Goal: Information Seeking & Learning: Learn about a topic

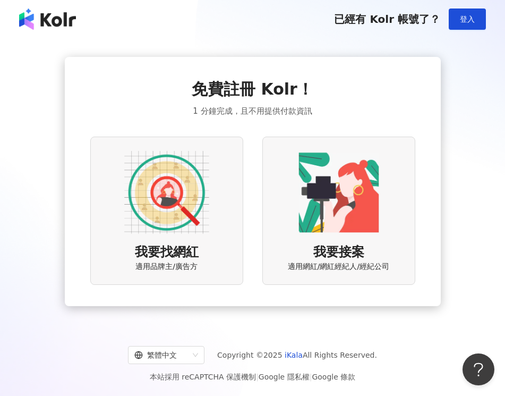
click at [164, 206] on img at bounding box center [166, 192] width 85 height 85
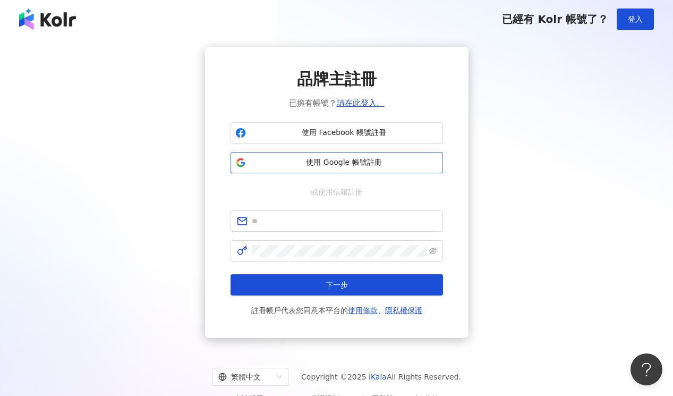
click at [356, 165] on span "使用 Google 帳號註冊" at bounding box center [344, 162] width 188 height 11
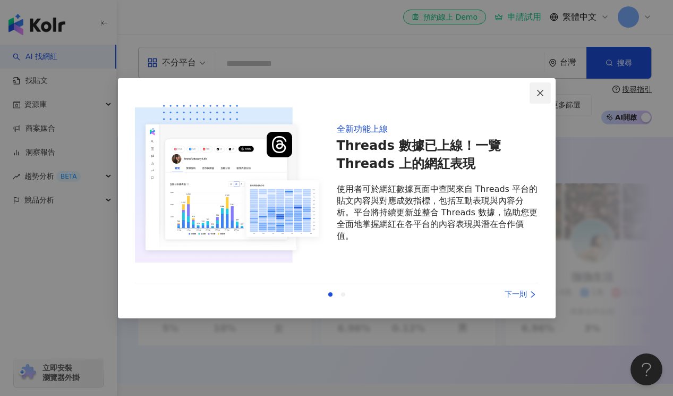
click at [504, 92] on icon "close" at bounding box center [540, 93] width 8 height 8
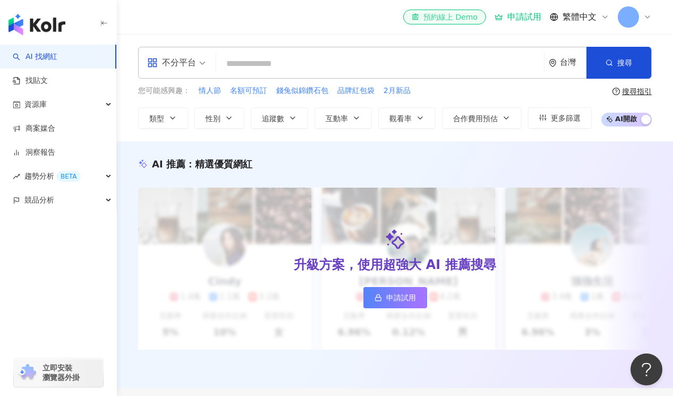
click at [467, 18] on div "el-icon-cs 預約線上 Demo" at bounding box center [444, 17] width 66 height 11
click at [504, 16] on div "申請試用" at bounding box center [517, 17] width 47 height 11
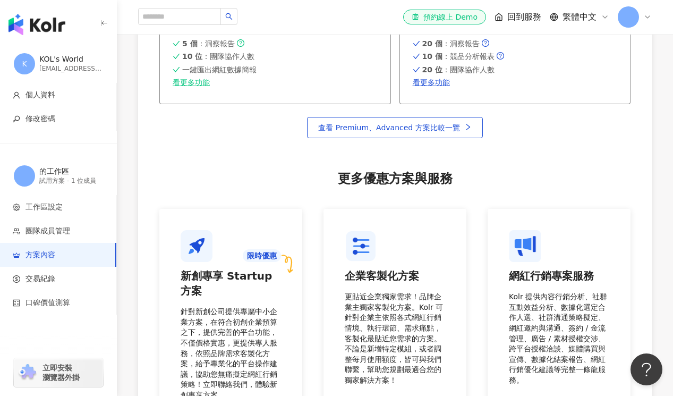
scroll to position [530, 0]
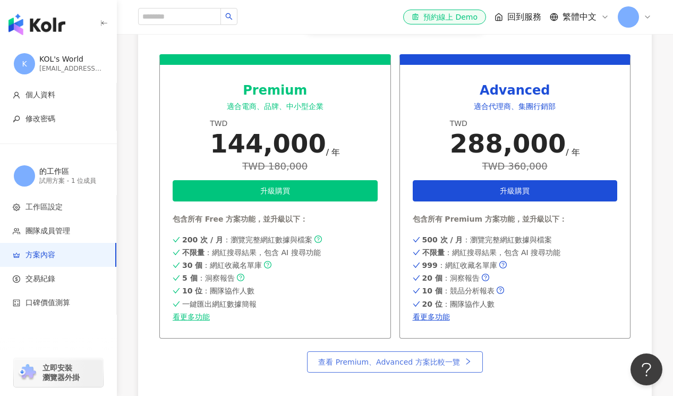
click at [427, 362] on span "查看 Premium、Advanced 方案比較一覽" at bounding box center [388, 361] width 141 height 8
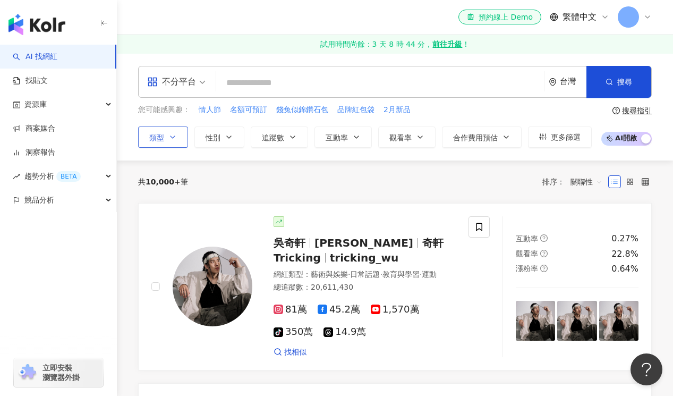
click at [170, 135] on icon "button" at bounding box center [172, 137] width 8 height 8
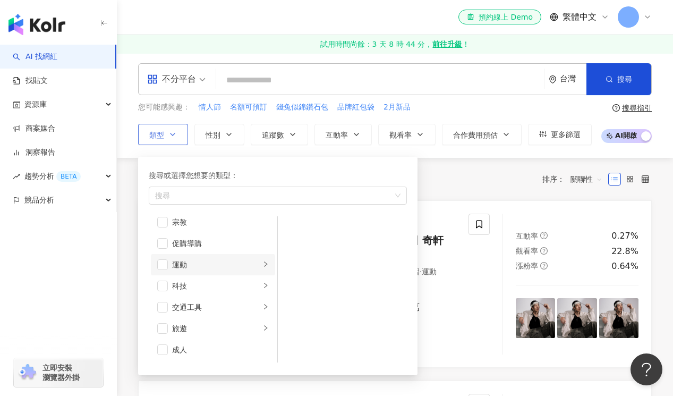
scroll to position [10, 0]
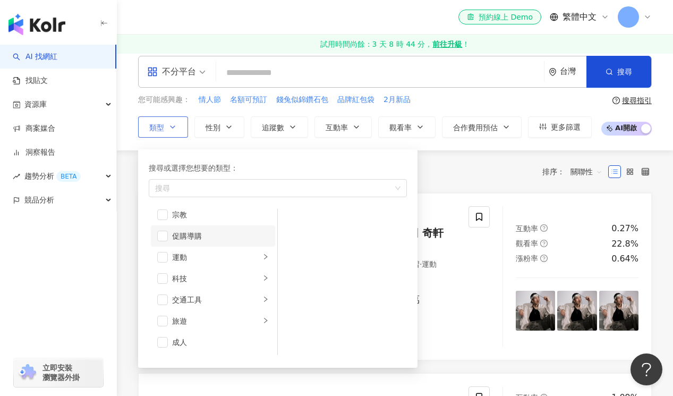
click at [181, 234] on div "促購導購" at bounding box center [220, 236] width 97 height 12
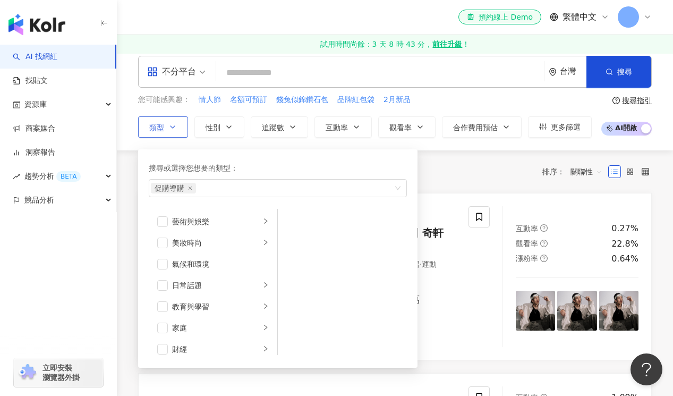
scroll to position [0, 0]
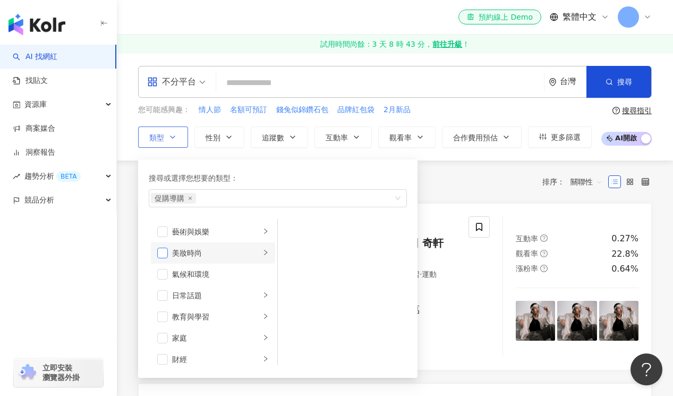
click at [166, 257] on span "button" at bounding box center [162, 252] width 11 height 11
click at [196, 254] on div "美妝時尚" at bounding box center [216, 253] width 88 height 12
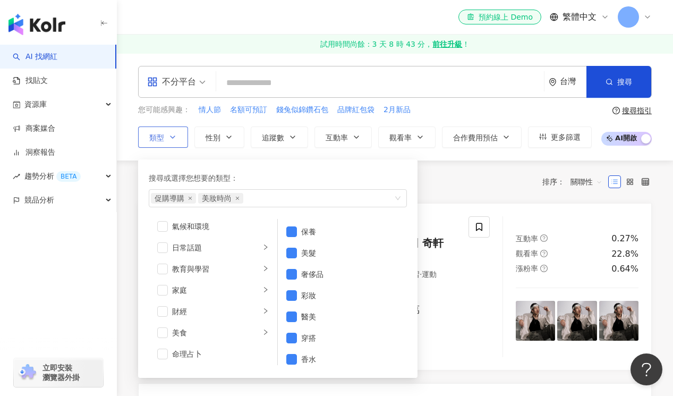
scroll to position [54, 0]
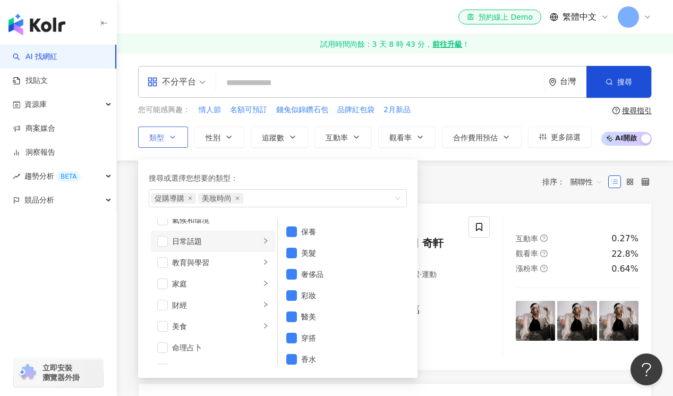
click at [178, 242] on div "日常話題" at bounding box center [216, 241] width 88 height 12
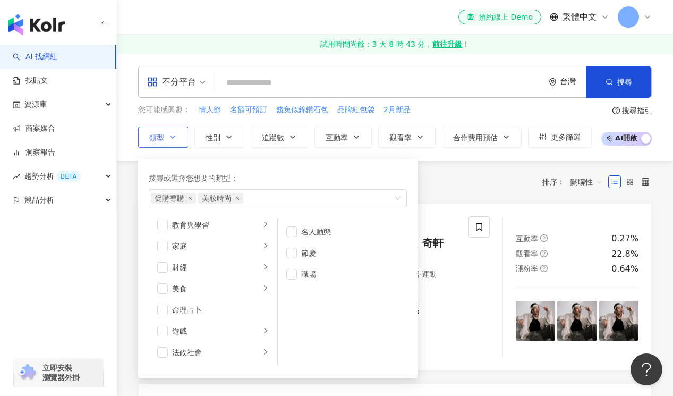
scroll to position [124, 0]
click at [222, 272] on li "醫療與健康" at bounding box center [213, 265] width 124 height 21
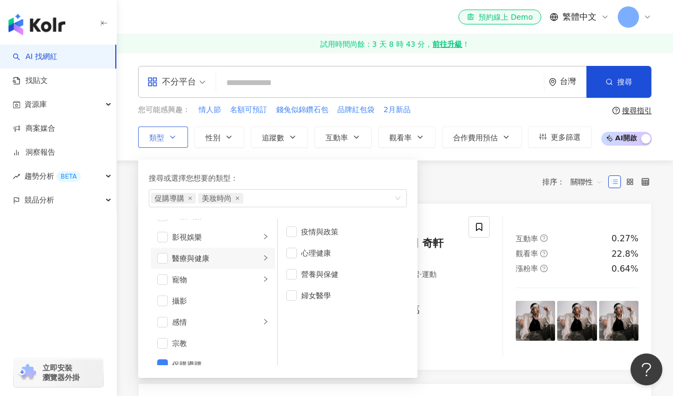
scroll to position [241, 0]
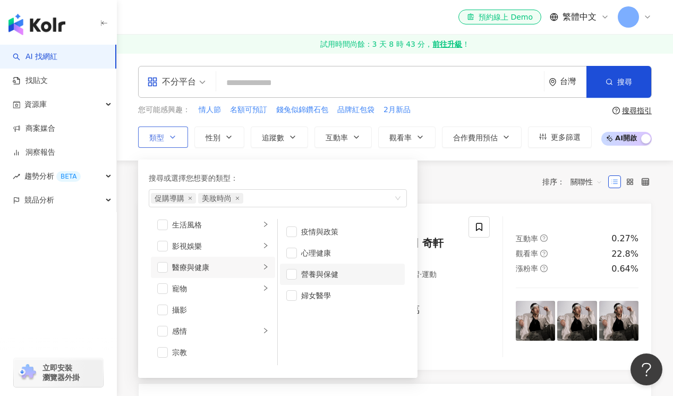
click at [299, 278] on li "營養與保健" at bounding box center [342, 273] width 125 height 21
click at [244, 272] on div "運動" at bounding box center [216, 267] width 88 height 12
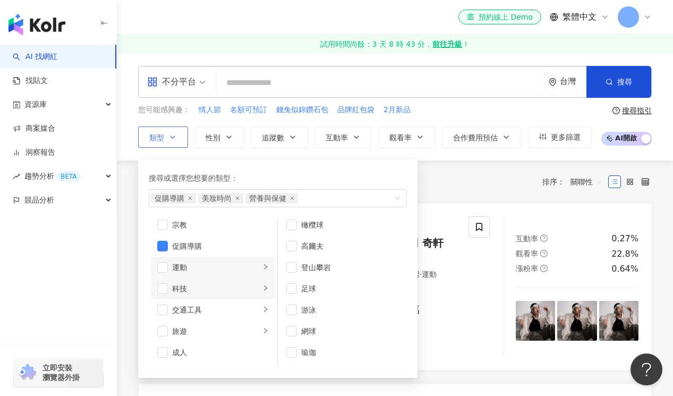
click at [234, 284] on div "科技" at bounding box center [216, 288] width 88 height 12
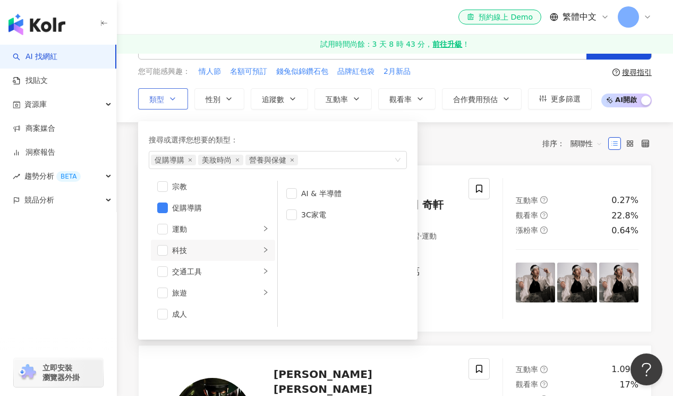
scroll to position [40, 0]
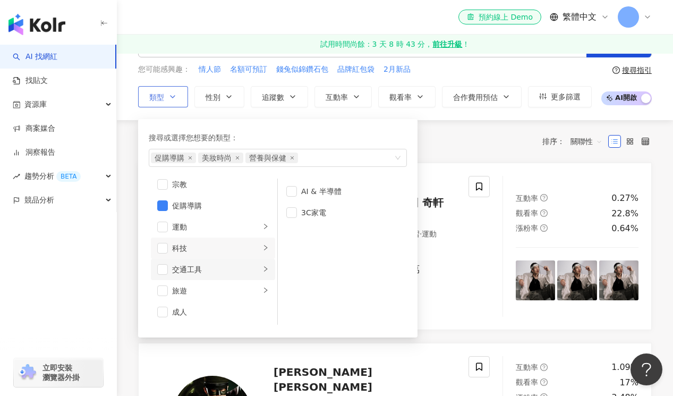
click at [238, 263] on div "交通工具" at bounding box center [216, 269] width 88 height 12
click at [233, 288] on div "旅遊" at bounding box center [216, 291] width 88 height 12
click at [314, 159] on div "促購導購 美妝時尚 營養與保健" at bounding box center [272, 157] width 243 height 11
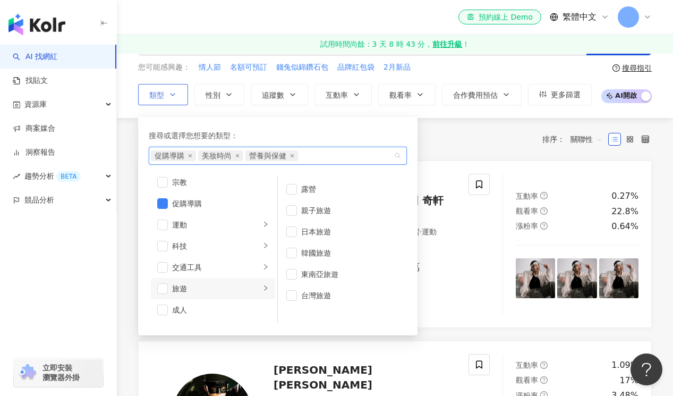
click at [399, 159] on div "促購導購 美妝時尚 營養與保健" at bounding box center [278, 156] width 258 height 18
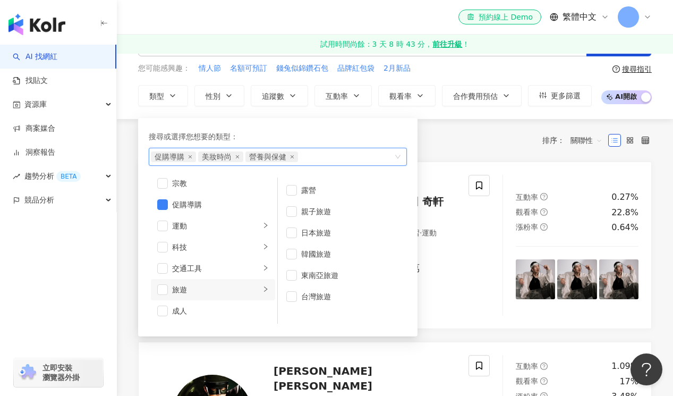
click at [437, 135] on div "共 10,000+ 筆 排序： 關聯性" at bounding box center [394, 140] width 513 height 17
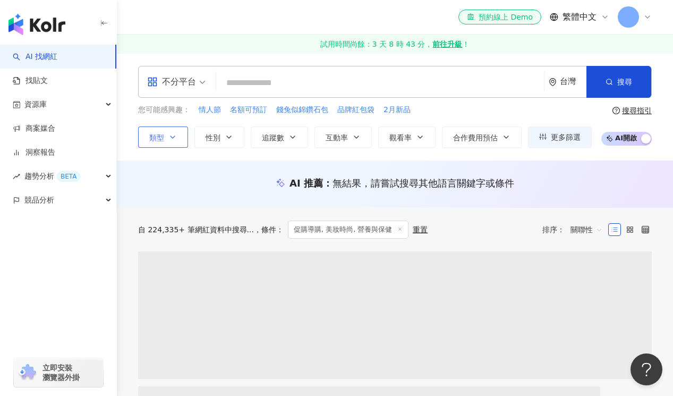
click at [169, 132] on button "類型" at bounding box center [163, 136] width 50 height 21
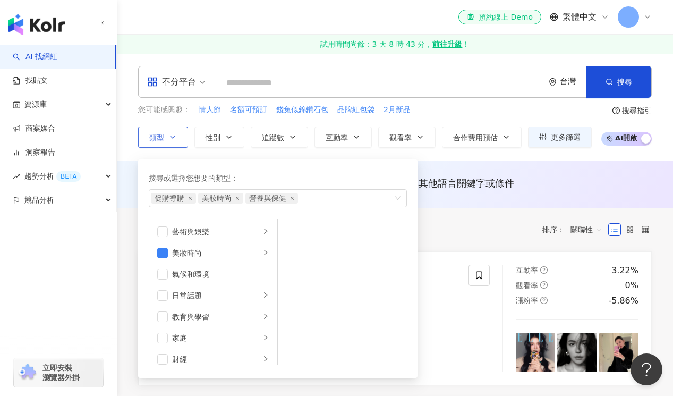
click at [169, 132] on button "類型 搜尋或選擇您想要的類型： 促購導購 美妝時尚 營養與保健 藝術與娛樂 美妝時尚 氣候和環境 日常話題 教育與學習 家庭 財經 美食 命理占卜 遊戲 法政…" at bounding box center [163, 136] width 50 height 21
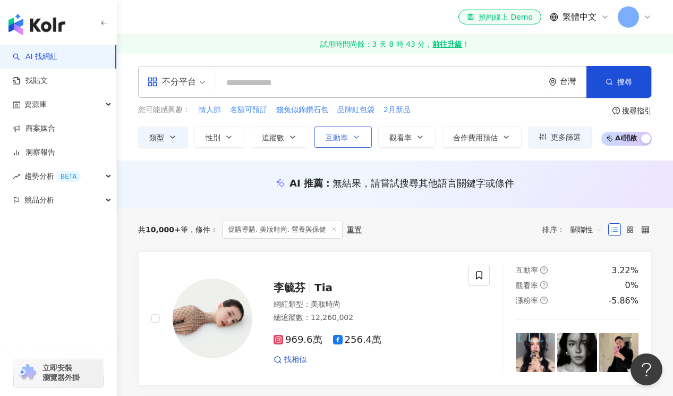
click at [362, 135] on button "互動率" at bounding box center [342, 136] width 57 height 21
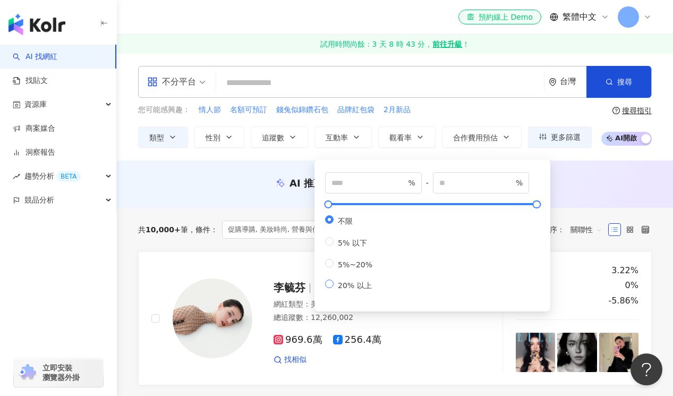
type input "**"
click at [228, 176] on div "AI 推薦 ： 無結果，請嘗試搜尋其他語言關鍵字或條件" at bounding box center [394, 182] width 513 height 13
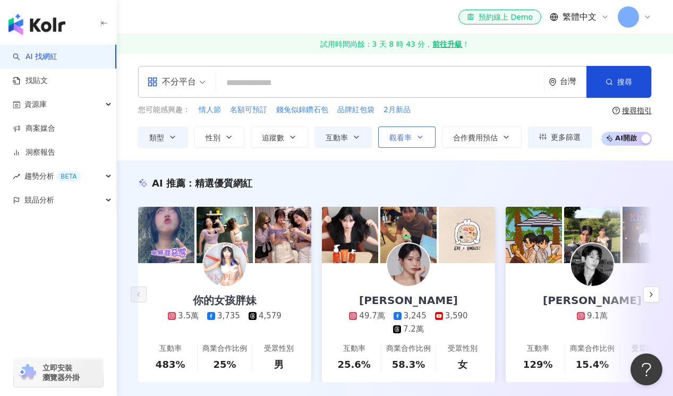
click at [414, 140] on button "觀看率" at bounding box center [406, 136] width 57 height 21
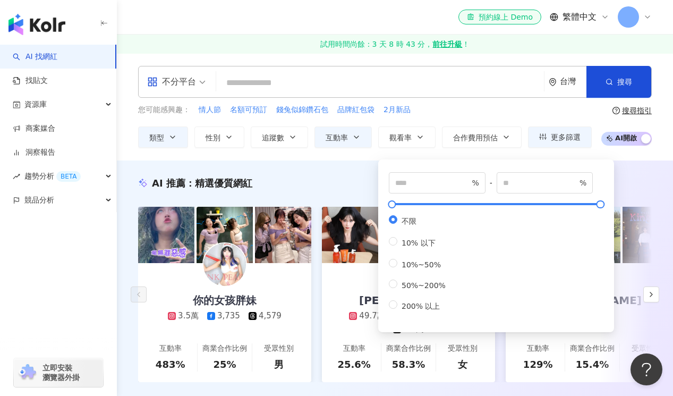
click at [312, 164] on div "AI 推薦 ： 精選優質網紅 你的女孩胖妹 3.5萬 3,735 4,579 互動率 483% 商業合作比例 25% 受眾性別 男 王安蕾 49.7萬 3,2…" at bounding box center [395, 290] width 556 height 260
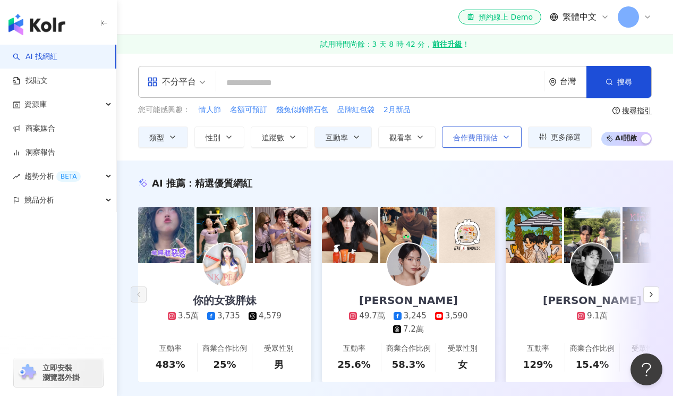
click at [497, 135] on button "合作費用預估" at bounding box center [482, 136] width 80 height 21
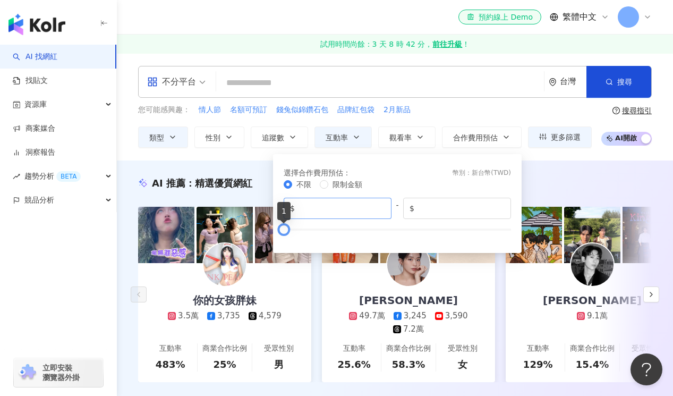
drag, startPoint x: 511, startPoint y: 228, endPoint x: 329, endPoint y: 217, distance: 182.4
click at [281, 230] on div at bounding box center [283, 229] width 6 height 6
click at [432, 212] on input "*" at bounding box center [460, 208] width 88 height 12
click at [499, 204] on input "*" at bounding box center [460, 208] width 88 height 12
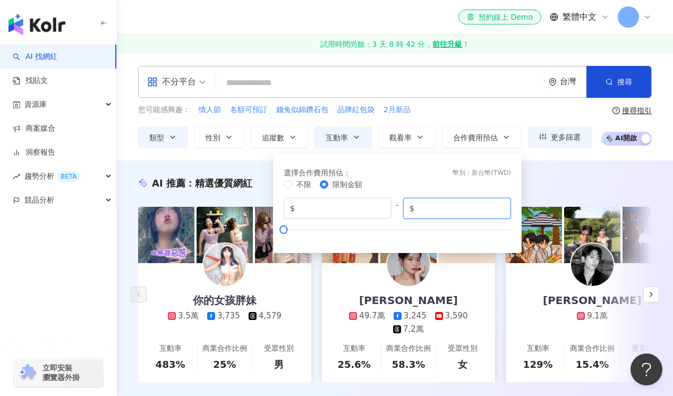
click at [497, 204] on input "*" at bounding box center [460, 208] width 88 height 12
click at [499, 206] on input "***" at bounding box center [460, 208] width 88 height 12
click at [499, 205] on input "*" at bounding box center [460, 208] width 88 height 12
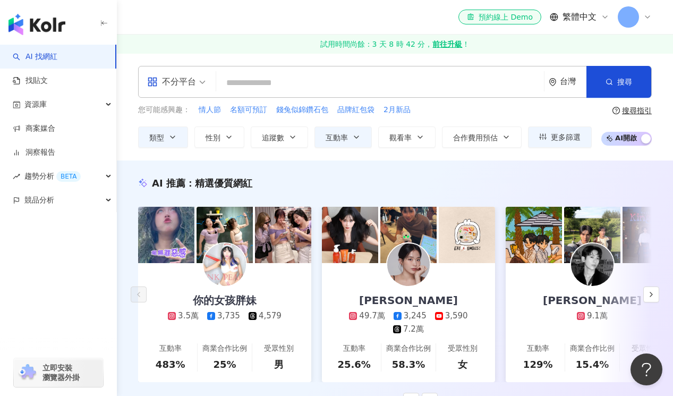
click at [541, 184] on div "AI 推薦 ： 精選優質網紅" at bounding box center [394, 182] width 513 height 13
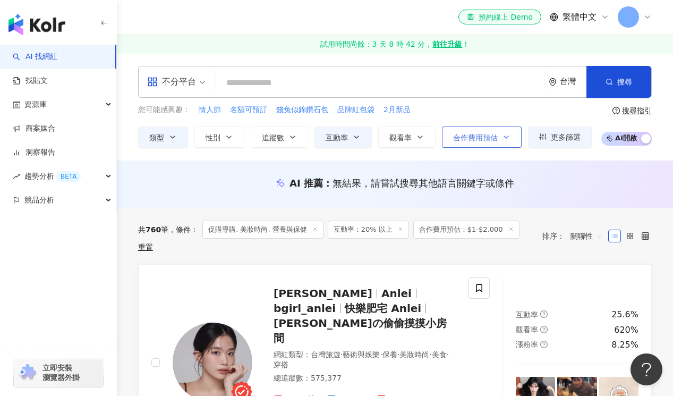
click at [507, 136] on icon "button" at bounding box center [506, 137] width 4 height 2
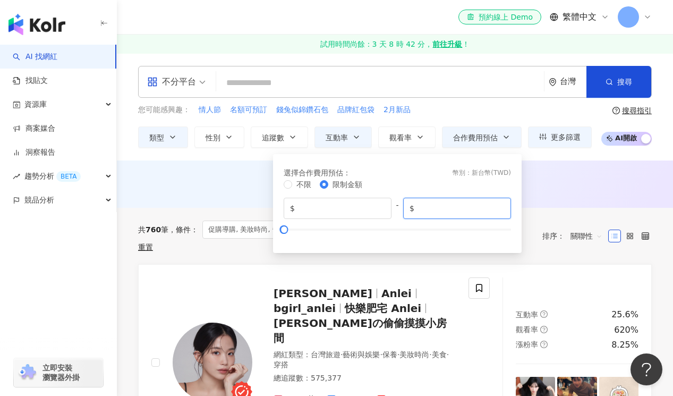
drag, startPoint x: 433, startPoint y: 207, endPoint x: 452, endPoint y: 207, distance: 18.6
click at [433, 207] on input "****" at bounding box center [460, 208] width 88 height 12
click at [497, 207] on input "*" at bounding box center [460, 208] width 88 height 12
type input "****"
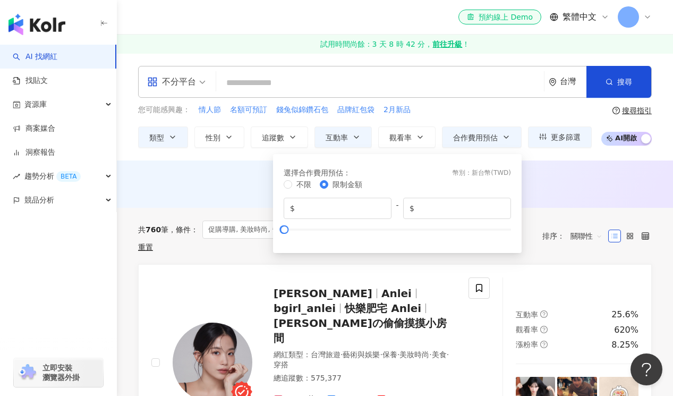
click at [566, 196] on div "AI 推薦 ： 無結果，請嘗試搜尋其他語言關鍵字或條件" at bounding box center [395, 183] width 556 height 47
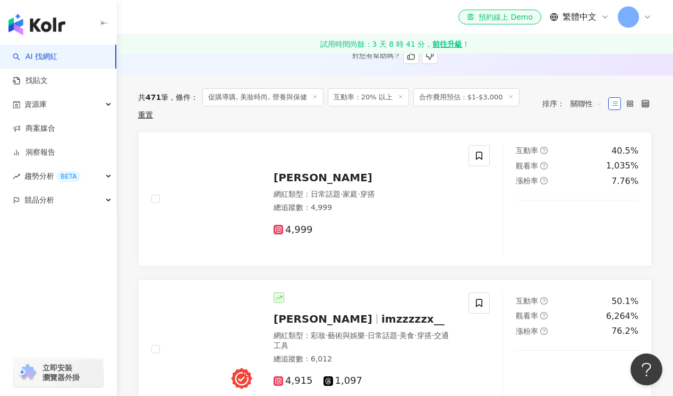
scroll to position [338, 0]
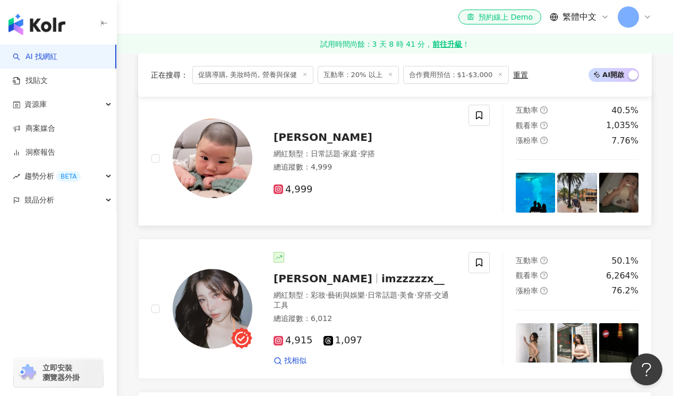
click at [303, 139] on span "Charlie" at bounding box center [322, 137] width 99 height 13
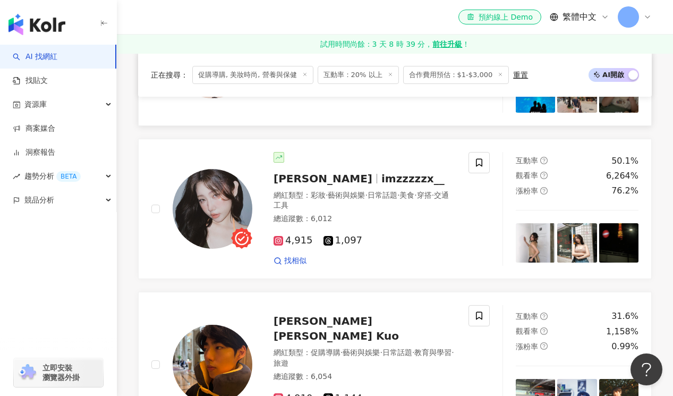
scroll to position [463, 0]
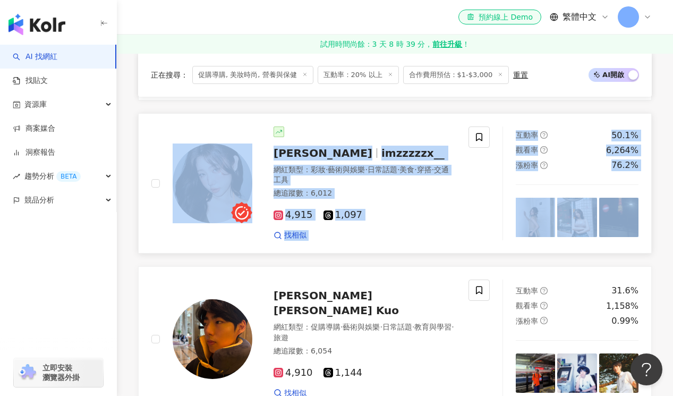
click at [381, 152] on span "imzzzzzx__" at bounding box center [412, 153] width 63 height 13
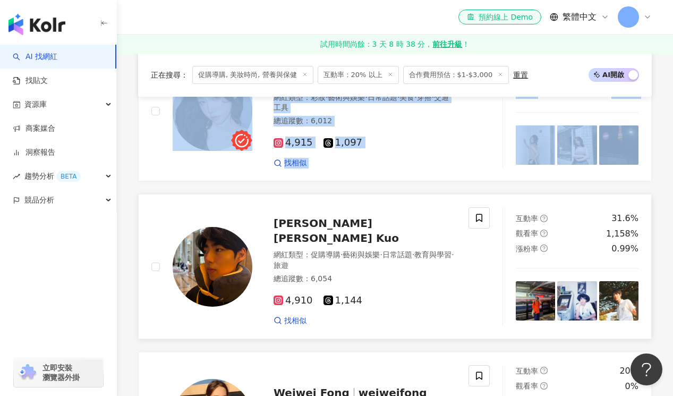
scroll to position [620, 0]
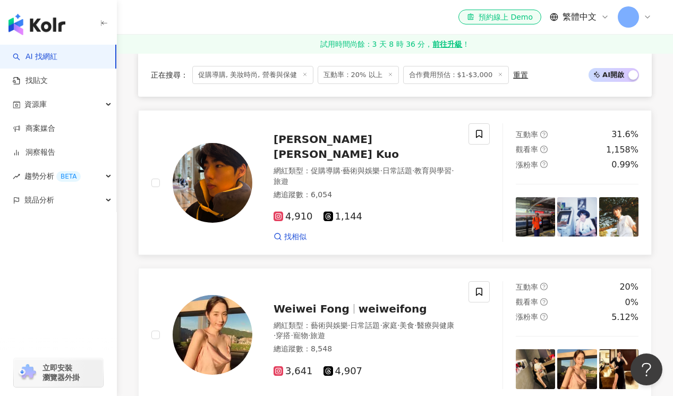
click at [304, 150] on div "郭品希 Matt Kuo 網紅類型 ： 促購導購 · 藝術與娛樂 · 日常話題 · 教育與學習 · 旅遊 總追蹤數 ： 6,054 4,910 1,144 找…" at bounding box center [353, 182] width 203 height 118
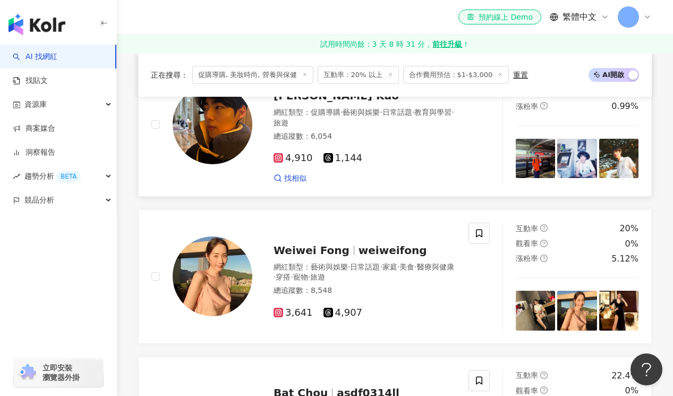
scroll to position [724, 0]
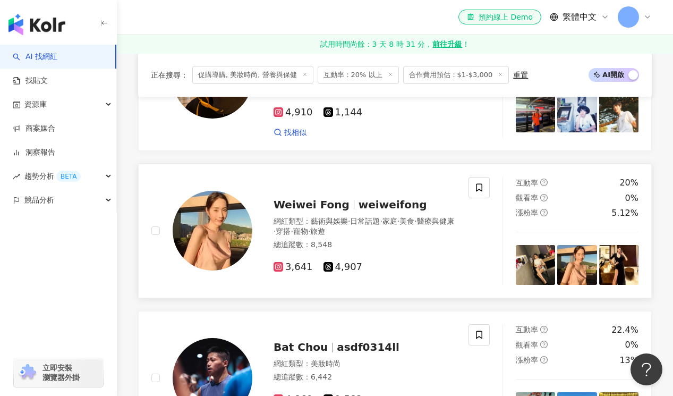
click at [374, 198] on span "weiweifong" at bounding box center [392, 204] width 68 height 13
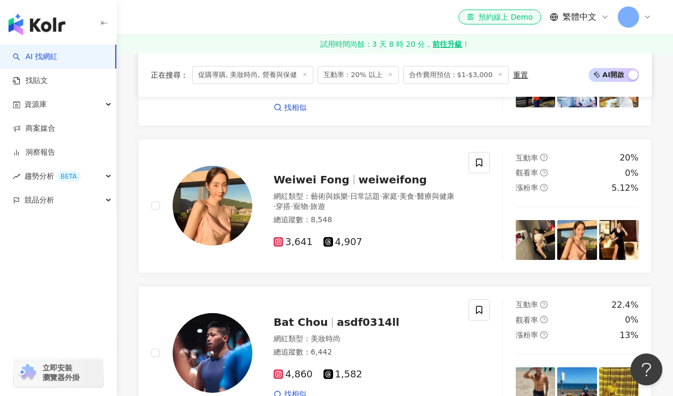
scroll to position [694, 0]
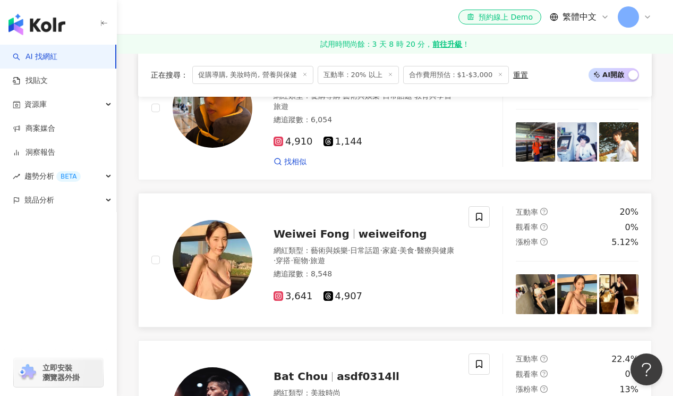
click at [344, 231] on div "Weiwei Fong weiweifong 網紅類型 ： 藝術與娛樂 · 日常話題 · 家庭 · 美食 · 醫療與健康 · 穿搭 · 寵物 · 旅遊 總追蹤…" at bounding box center [353, 260] width 203 height 84
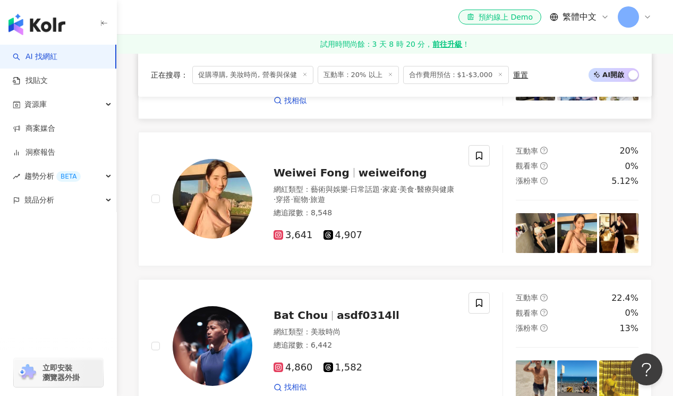
scroll to position [871, 0]
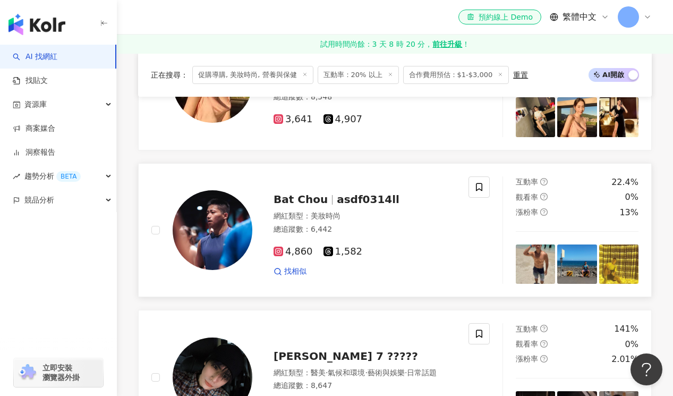
click at [302, 211] on div "網紅類型 ： 美妝時尚" at bounding box center [364, 216] width 182 height 11
click at [497, 76] on icon at bounding box center [499, 74] width 5 height 5
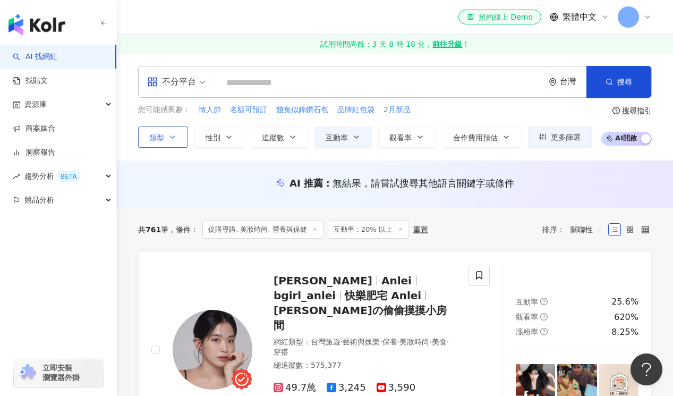
click at [170, 140] on icon "button" at bounding box center [172, 137] width 8 height 8
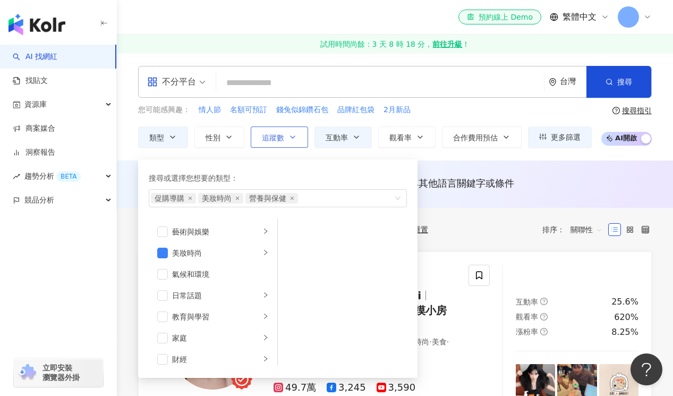
click at [288, 139] on button "追蹤數" at bounding box center [279, 136] width 57 height 21
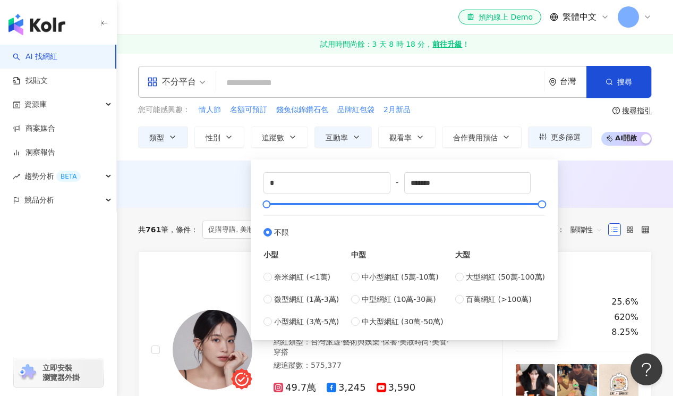
type input "****"
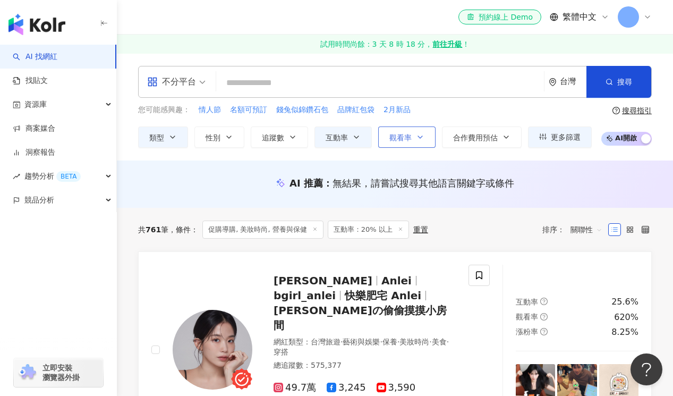
click at [398, 142] on button "觀看率" at bounding box center [406, 136] width 57 height 21
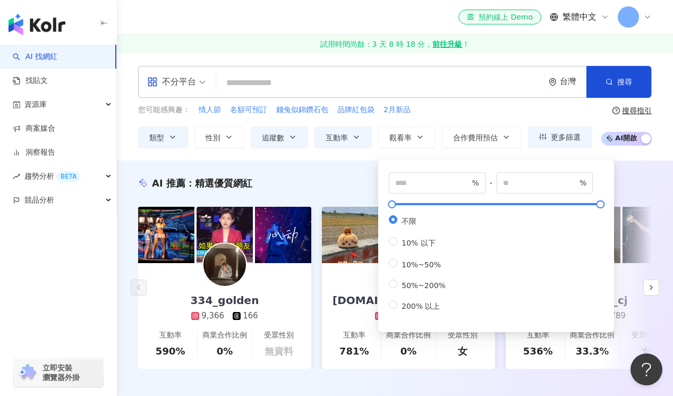
click at [344, 157] on div "不分平台 台灣 搜尋 您可能感興趣： 情人節 名額可預訂 錢兔似錦鑽石包 品牌紅包袋 2月新品 類型 性別 追蹤數 互動率 觀看率 合作費用預估 更多篩選 *…" at bounding box center [395, 106] width 556 height 107
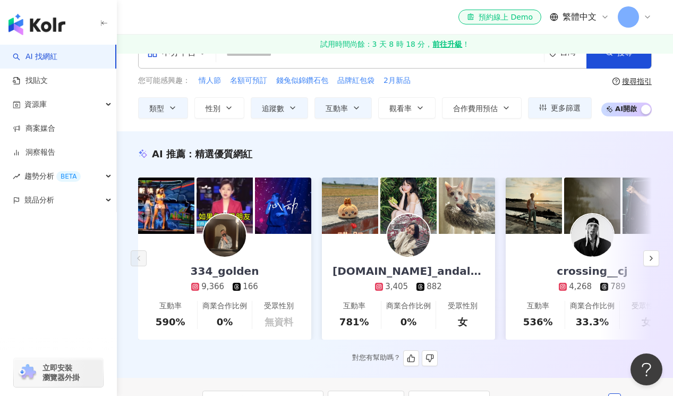
scroll to position [28, 0]
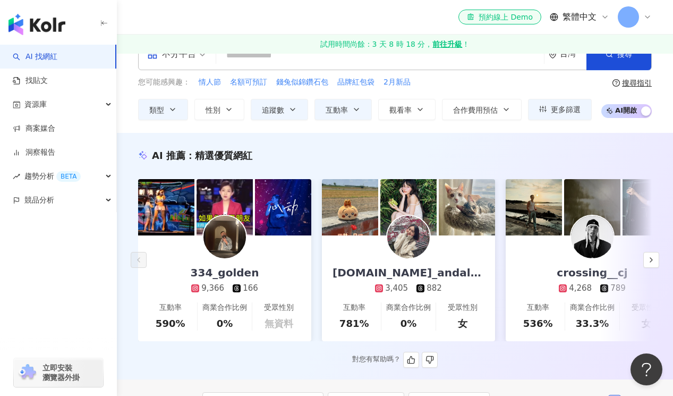
click at [410, 243] on img at bounding box center [408, 237] width 42 height 42
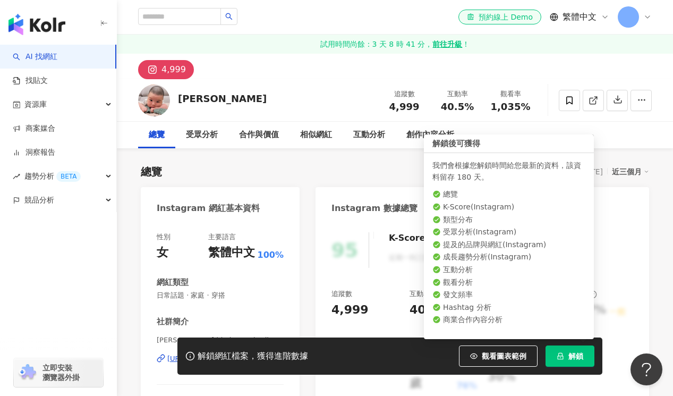
click at [559, 356] on icon "lock" at bounding box center [560, 356] width 6 height 7
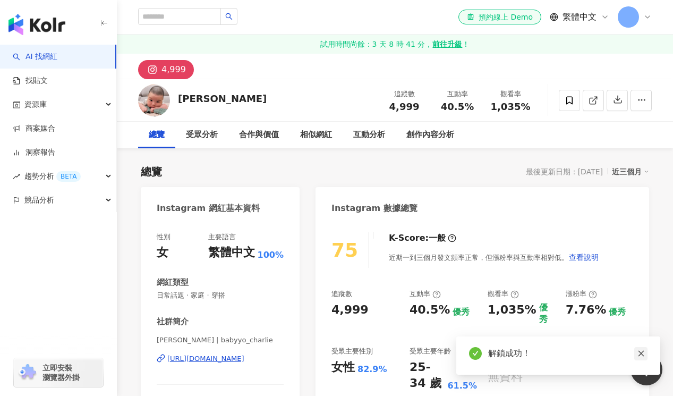
click at [642, 355] on icon "close" at bounding box center [641, 353] width 6 height 6
click at [641, 354] on button "Open Beacon popover" at bounding box center [644, 367] width 32 height 32
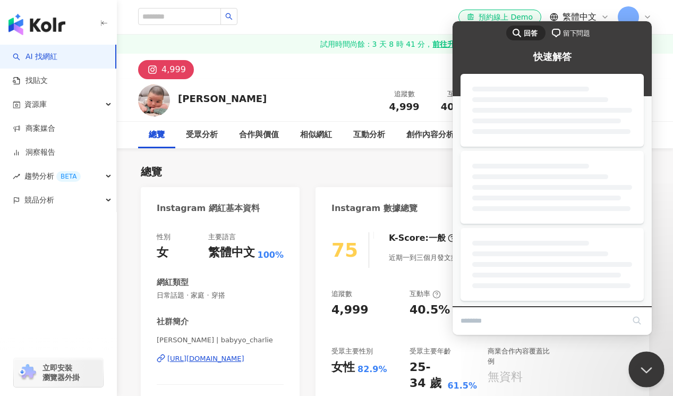
click at [641, 360] on button "Close Beacon popover" at bounding box center [644, 367] width 32 height 32
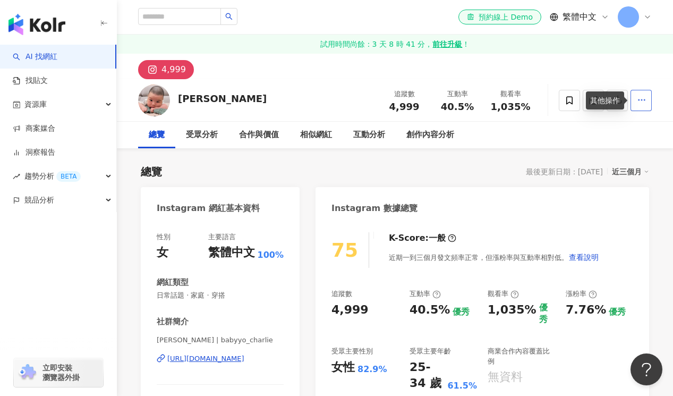
click at [637, 101] on icon "button" at bounding box center [642, 100] width 10 height 10
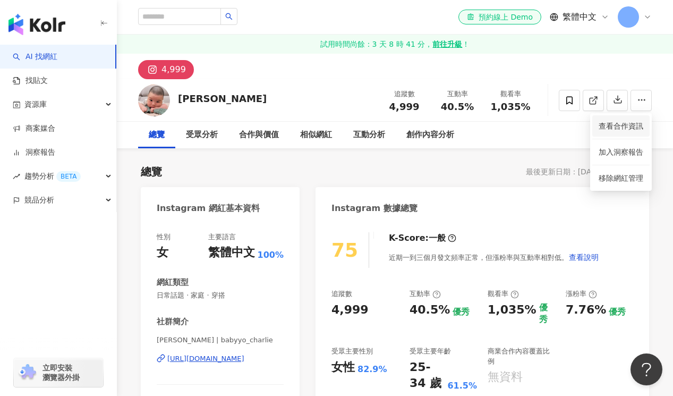
click at [633, 124] on span "查看合作資訊" at bounding box center [620, 126] width 45 height 12
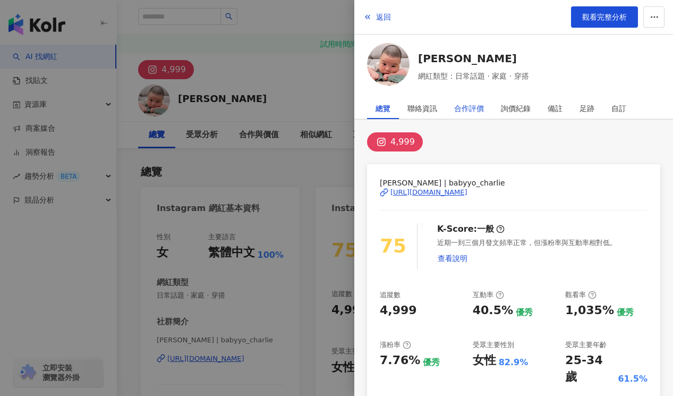
click at [465, 106] on div "合作評價" at bounding box center [469, 108] width 30 height 21
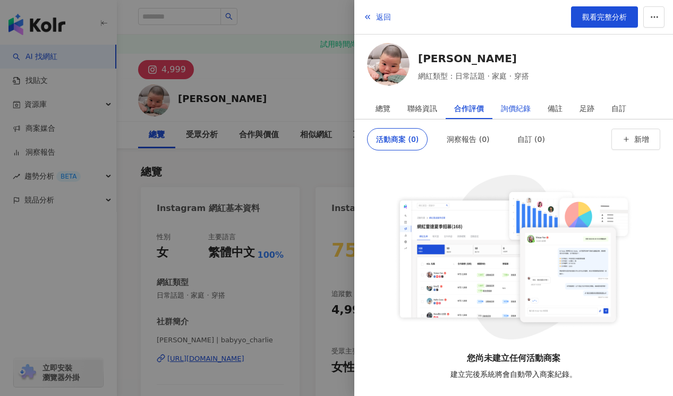
click at [511, 109] on div "詢價紀錄" at bounding box center [516, 108] width 30 height 21
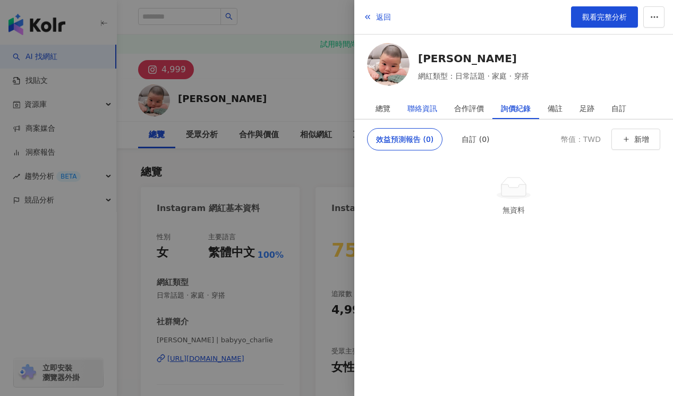
click at [427, 104] on div "聯絡資訊" at bounding box center [422, 108] width 30 height 21
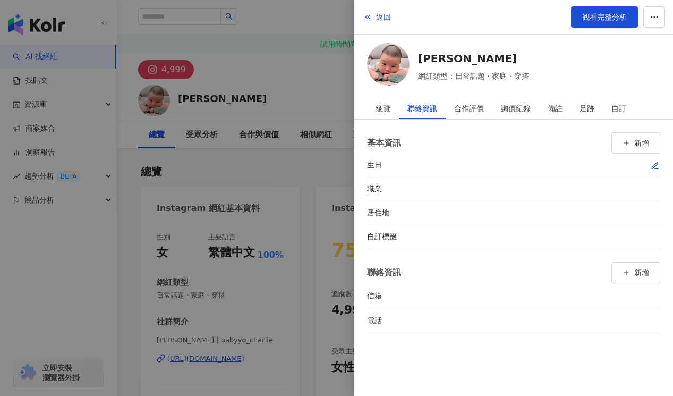
click at [465, 167] on div at bounding box center [545, 165] width 229 height 11
click at [391, 167] on div "生日" at bounding box center [388, 165] width 42 height 11
click at [619, 108] on div "自訂" at bounding box center [618, 108] width 15 height 21
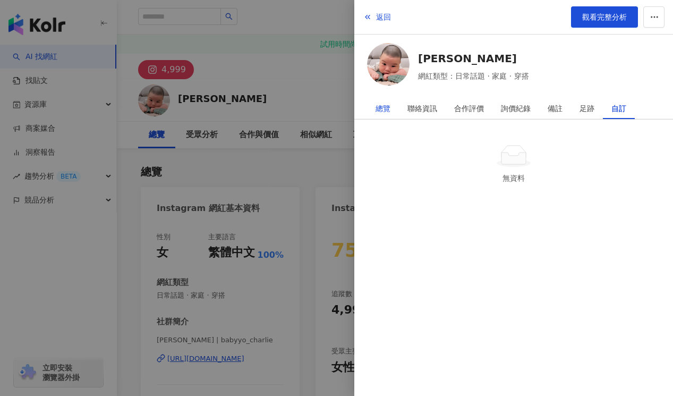
click at [385, 109] on div "總覽" at bounding box center [382, 108] width 15 height 21
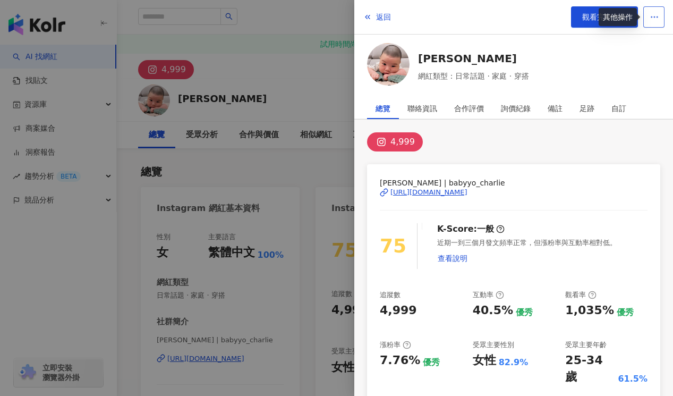
click at [654, 22] on button "button" at bounding box center [653, 16] width 21 height 21
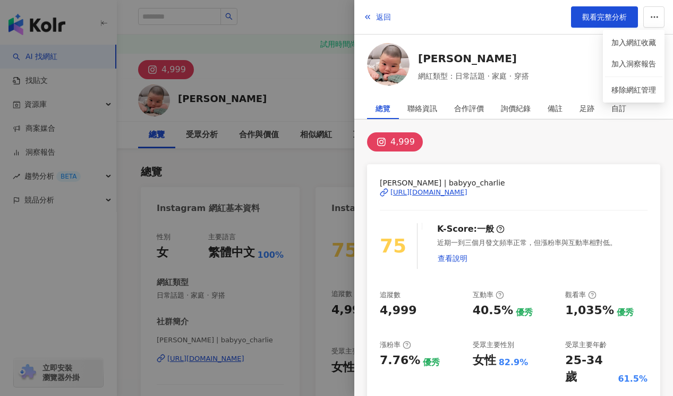
click at [512, 157] on div "4,999 Charlie | babyyo_charlie https://www.instagram.com/babyyo_charlie/ 75 K-S…" at bounding box center [513, 377] width 319 height 516
click at [467, 191] on div "https://www.instagram.com/babyyo_charlie/" at bounding box center [428, 192] width 77 height 10
click at [428, 109] on div "聯絡資訊" at bounding box center [422, 108] width 30 height 21
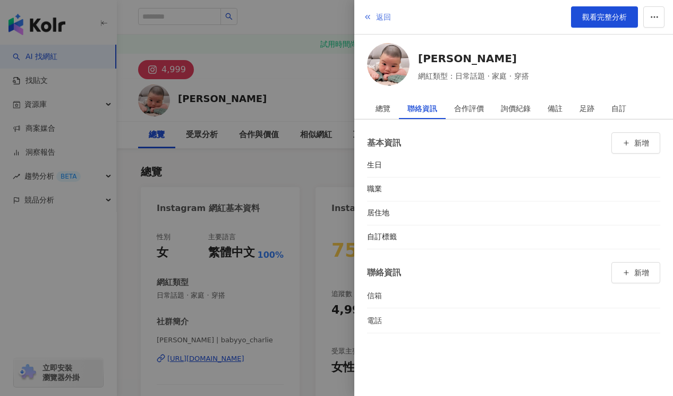
click at [379, 16] on span "返回" at bounding box center [383, 17] width 15 height 8
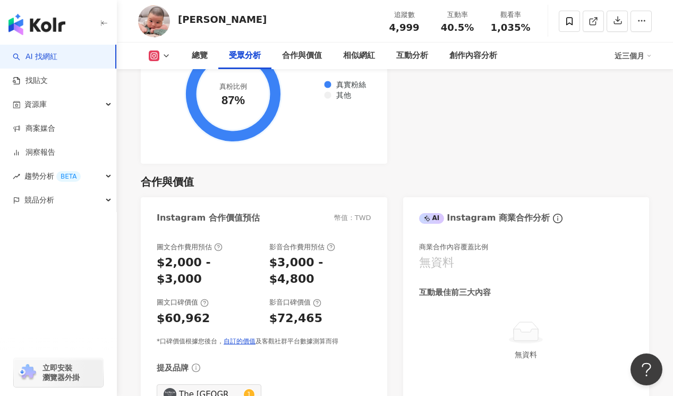
scroll to position [1367, 0]
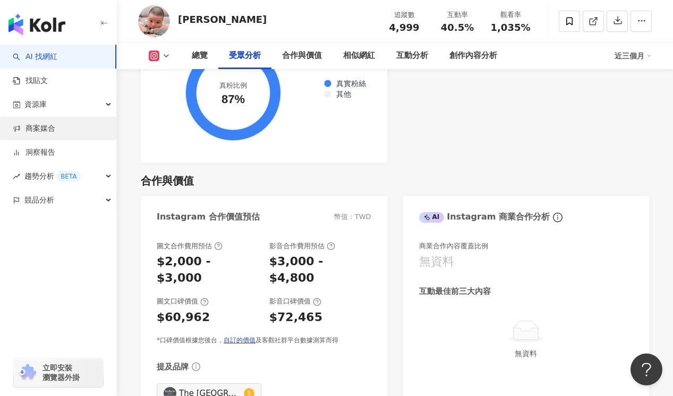
click at [55, 126] on link "商案媒合" at bounding box center [34, 128] width 42 height 11
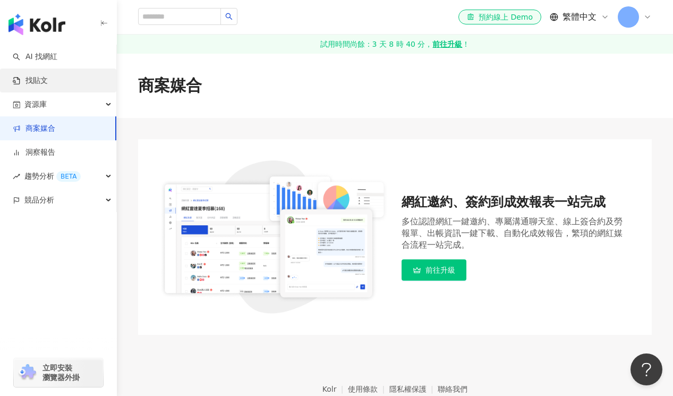
click at [48, 85] on link "找貼文" at bounding box center [30, 80] width 35 height 11
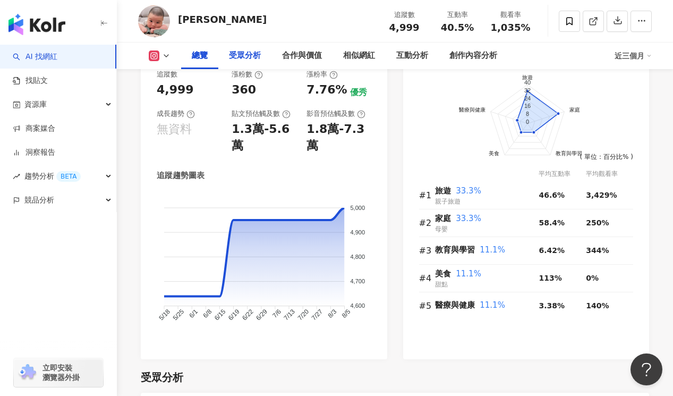
scroll to position [676, 0]
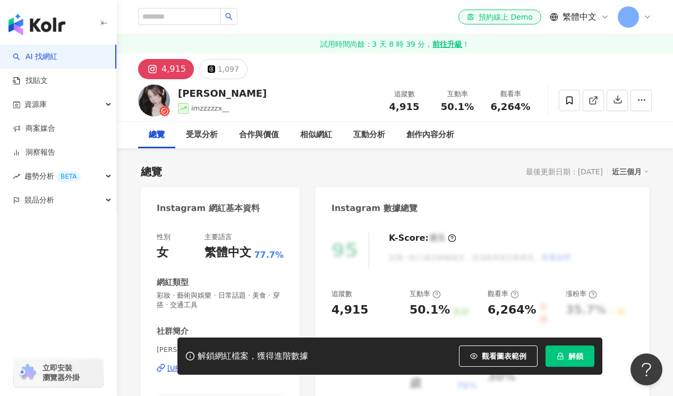
click at [581, 358] on span "解鎖" at bounding box center [575, 355] width 15 height 8
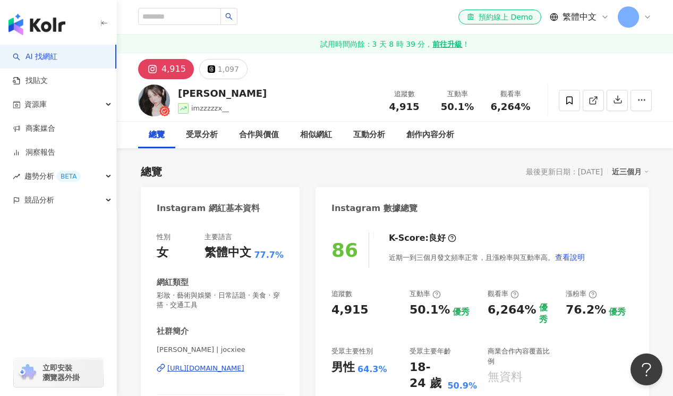
click at [220, 370] on div "https://www.instagram.com/jocxiee/" at bounding box center [205, 368] width 77 height 10
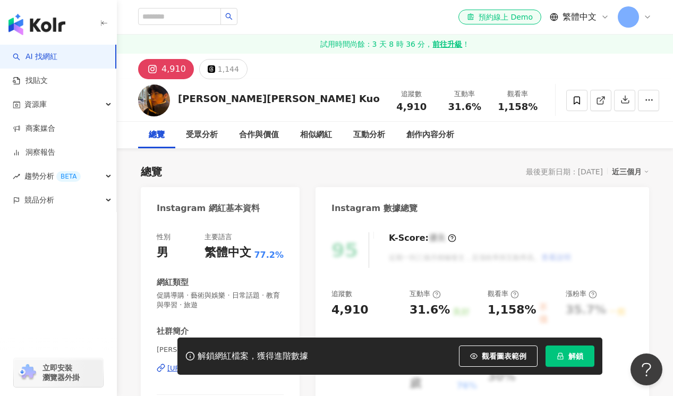
click at [566, 356] on button "解鎖" at bounding box center [569, 355] width 49 height 21
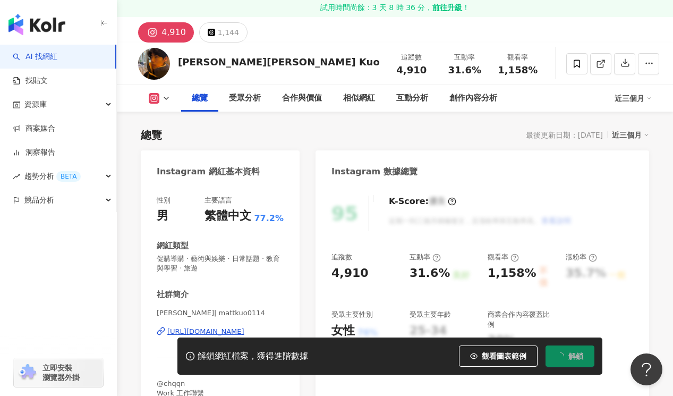
scroll to position [106, 0]
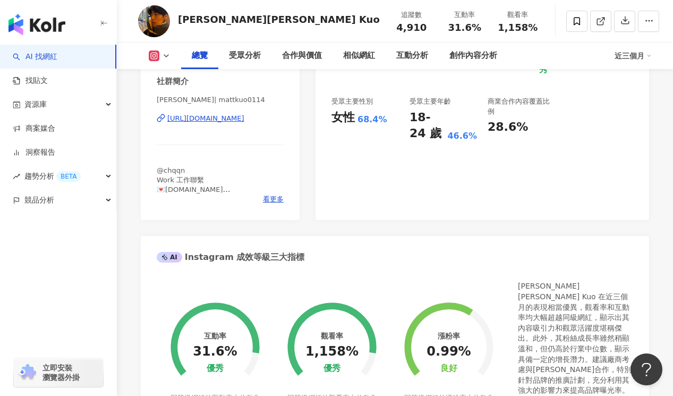
scroll to position [88, 0]
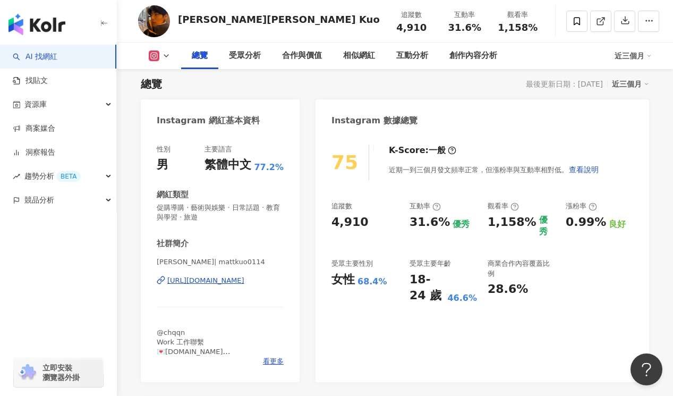
click at [212, 281] on div "[URL][DOMAIN_NAME]" at bounding box center [205, 281] width 77 height 10
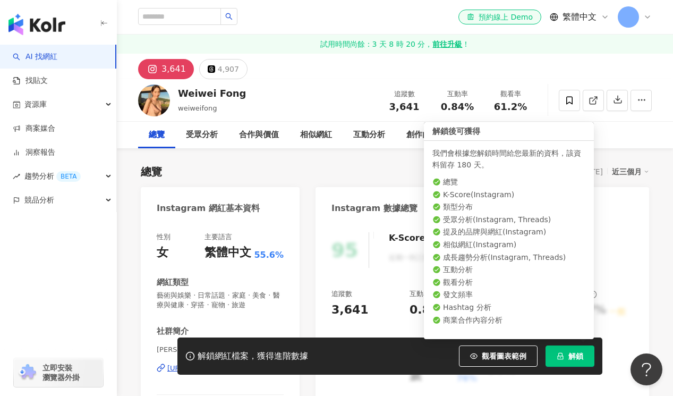
click at [580, 354] on span "解鎖" at bounding box center [575, 355] width 15 height 8
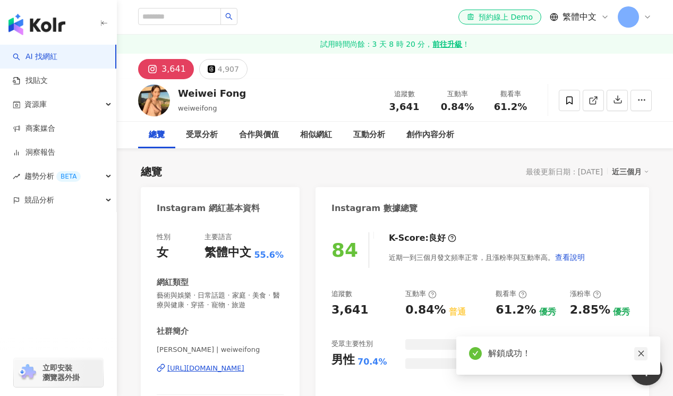
click at [647, 353] on link at bounding box center [640, 353] width 13 height 13
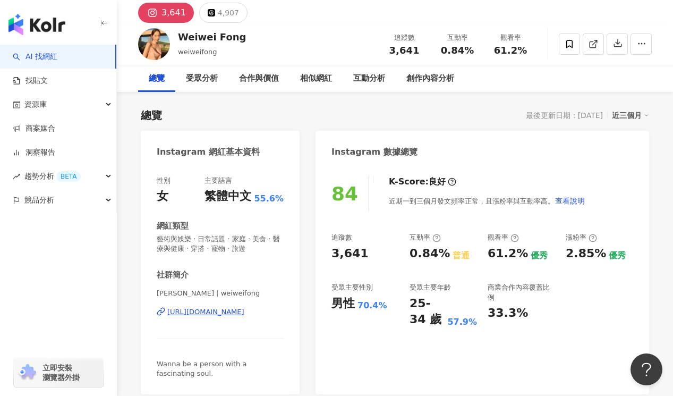
scroll to position [102, 0]
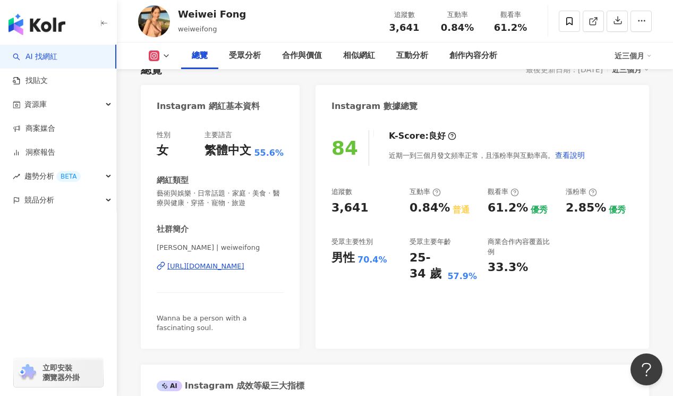
click at [244, 269] on div "https://www.instagram.com/weiweifong/" at bounding box center [205, 266] width 77 height 10
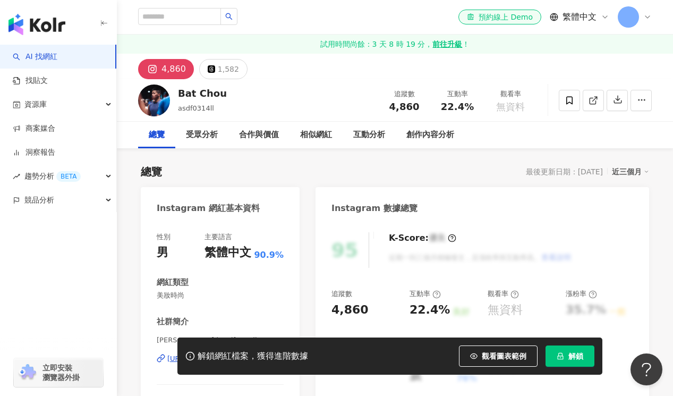
click at [556, 353] on icon "lock" at bounding box center [559, 355] width 7 height 7
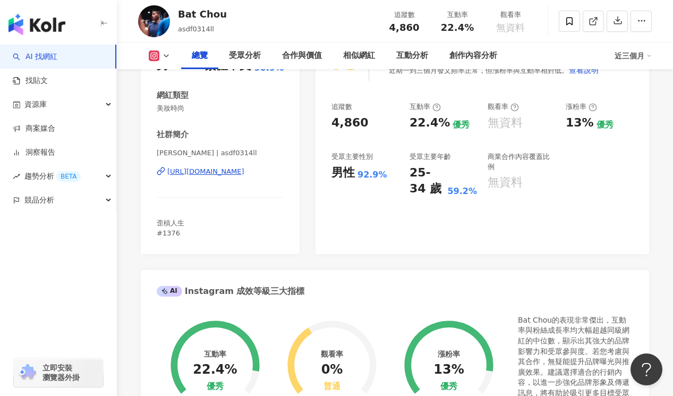
scroll to position [184, 0]
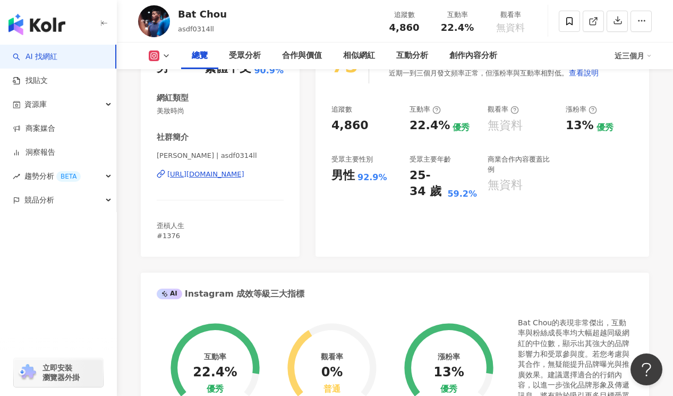
click at [230, 174] on div "[URL][DOMAIN_NAME]" at bounding box center [205, 174] width 77 height 10
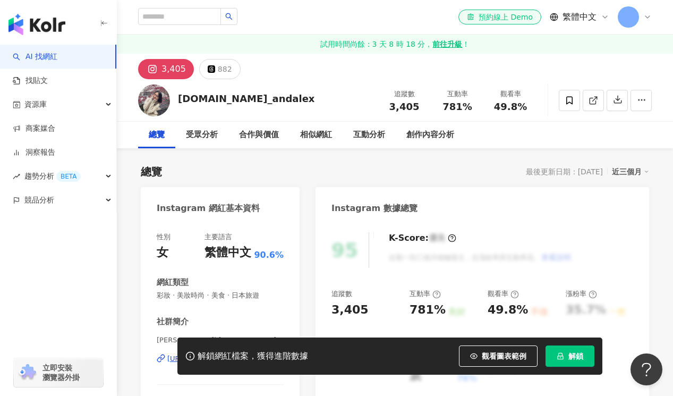
click at [575, 357] on span "解鎖" at bounding box center [575, 355] width 15 height 8
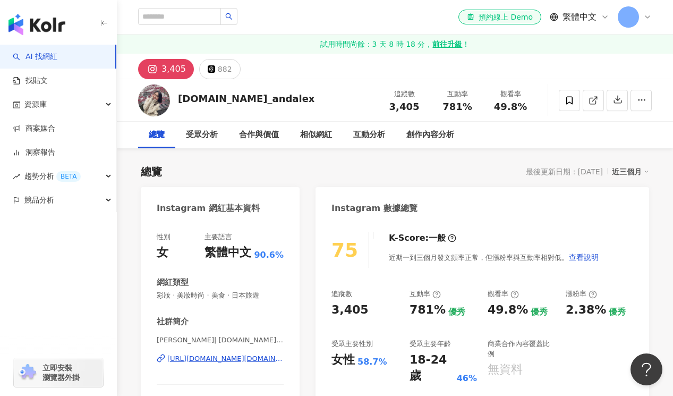
scroll to position [102, 0]
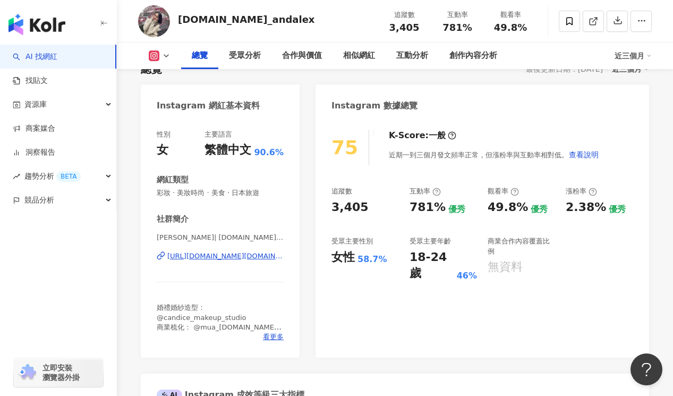
click at [261, 255] on div "[URL][DOMAIN_NAME][DOMAIN_NAME]" at bounding box center [225, 256] width 116 height 10
